Goal: Task Accomplishment & Management: Complete application form

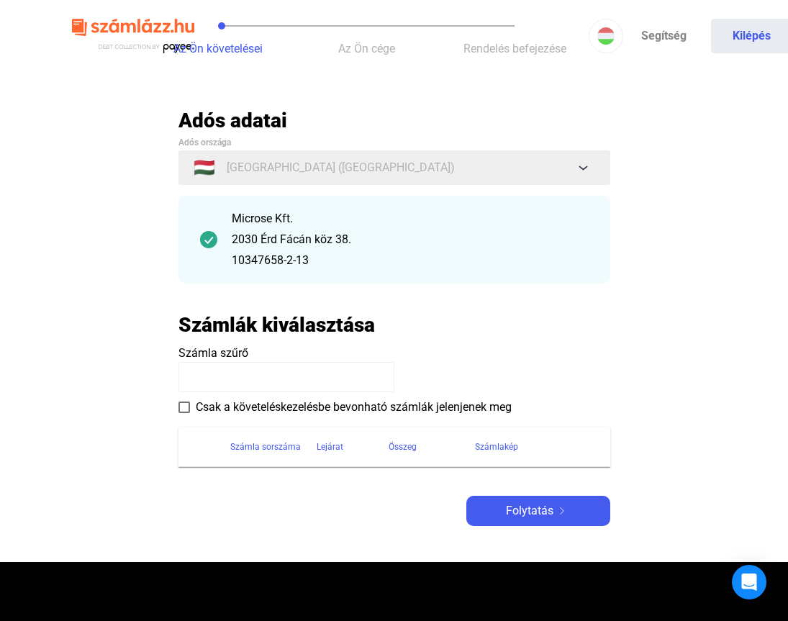
click at [710, 389] on main "Automatikusan mentve Adós adatai Adós országa 🇭🇺 [GEOGRAPHIC_DATA] ([GEOGRAPHIC…" at bounding box center [394, 335] width 788 height 454
drag, startPoint x: 232, startPoint y: 215, endPoint x: 315, endPoint y: 256, distance: 91.7
click at [315, 256] on div "Microse Kft. 2030 Érd Fácán köz 38. 10347658-2-13" at bounding box center [410, 239] width 357 height 59
click at [315, 256] on div "10347658-2-13" at bounding box center [410, 260] width 357 height 17
drag, startPoint x: 315, startPoint y: 260, endPoint x: 233, endPoint y: 219, distance: 91.7
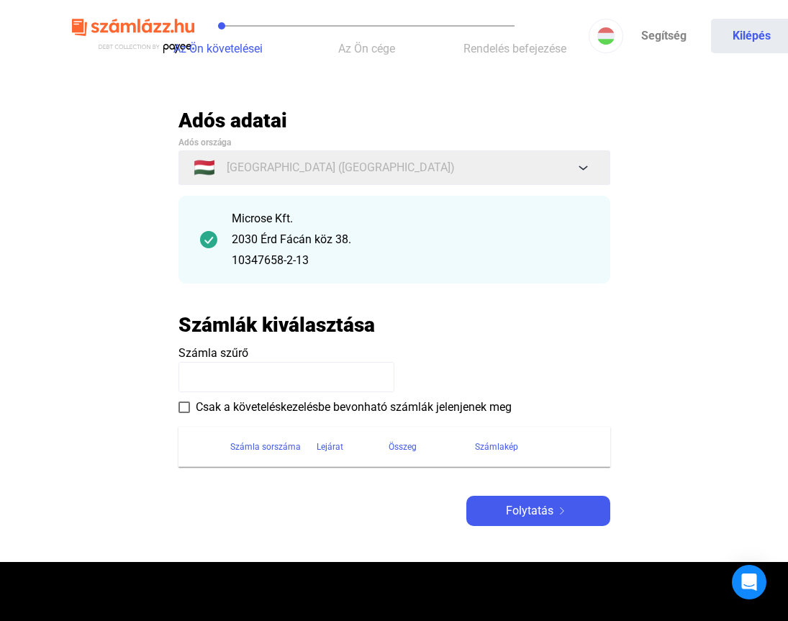
click at [233, 219] on div "Microse Kft. 2030 Érd Fácán köz 38. 10347658-2-13" at bounding box center [410, 239] width 357 height 59
click at [353, 260] on div "10347658-2-13" at bounding box center [410, 260] width 357 height 17
drag, startPoint x: 353, startPoint y: 260, endPoint x: 290, endPoint y: 199, distance: 87.5
click at [290, 199] on div "Microse Kft. 2030 Érd Fácán köz 38. 10347658-2-13" at bounding box center [395, 240] width 432 height 88
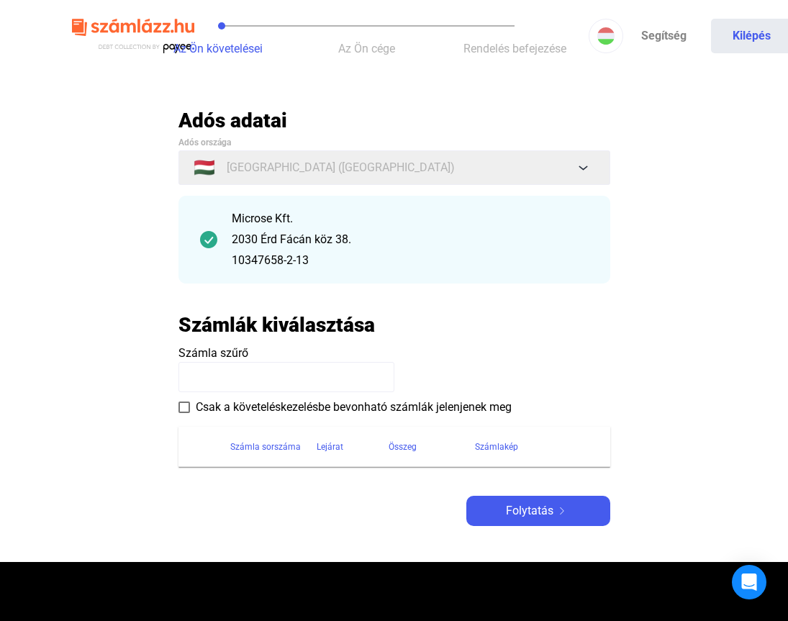
drag, startPoint x: 290, startPoint y: 199, endPoint x: 327, endPoint y: 258, distance: 69.5
click at [327, 258] on div "Microse Kft. 2030 Érd Fácán köz 38. 10347658-2-13" at bounding box center [395, 240] width 432 height 88
click at [327, 258] on div "10347658-2-13" at bounding box center [410, 260] width 357 height 17
click at [0, 276] on main "Automatikusan mentve Adós adatai Adós országa 🇭🇺 [GEOGRAPHIC_DATA] ([GEOGRAPHIC…" at bounding box center [394, 335] width 788 height 454
